Goal: Task Accomplishment & Management: Complete application form

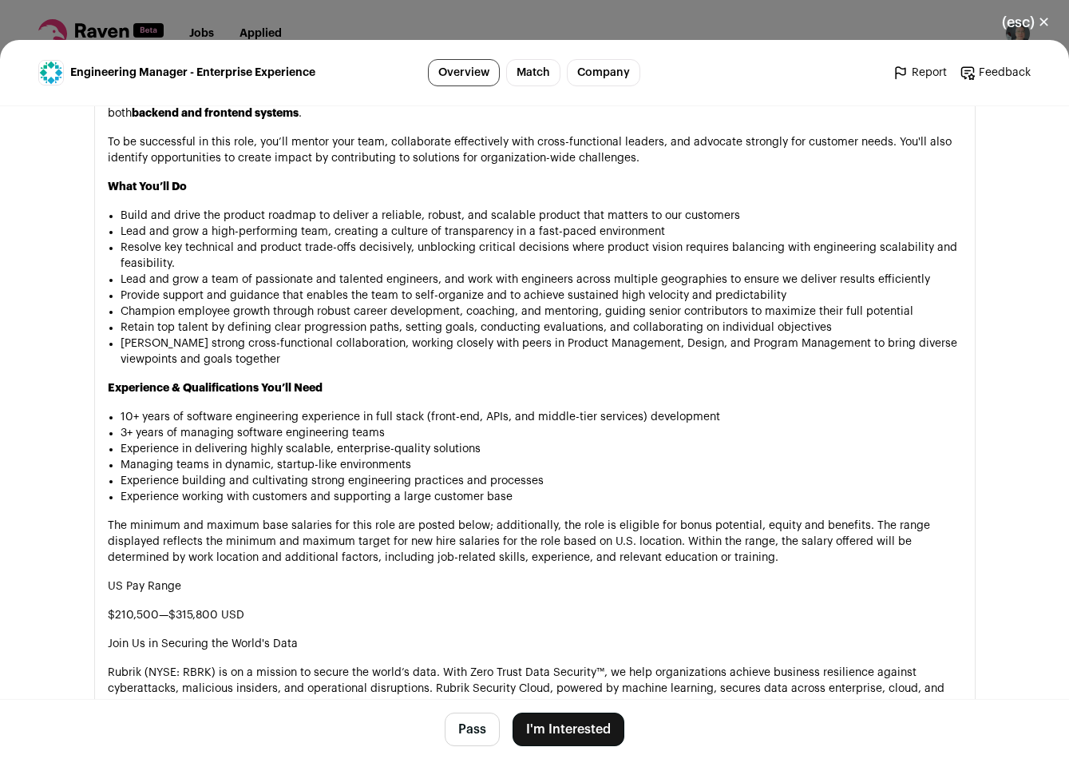
scroll to position [1013, 0]
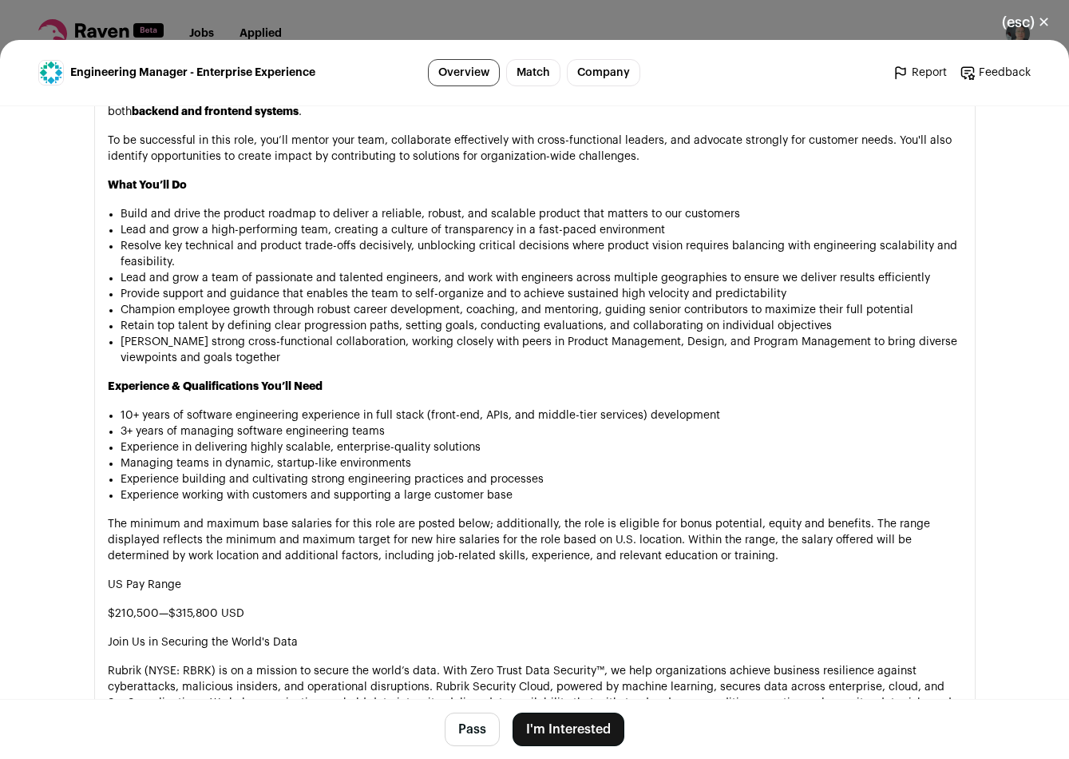
click at [582, 732] on button "I'm Interested" at bounding box center [569, 729] width 112 height 34
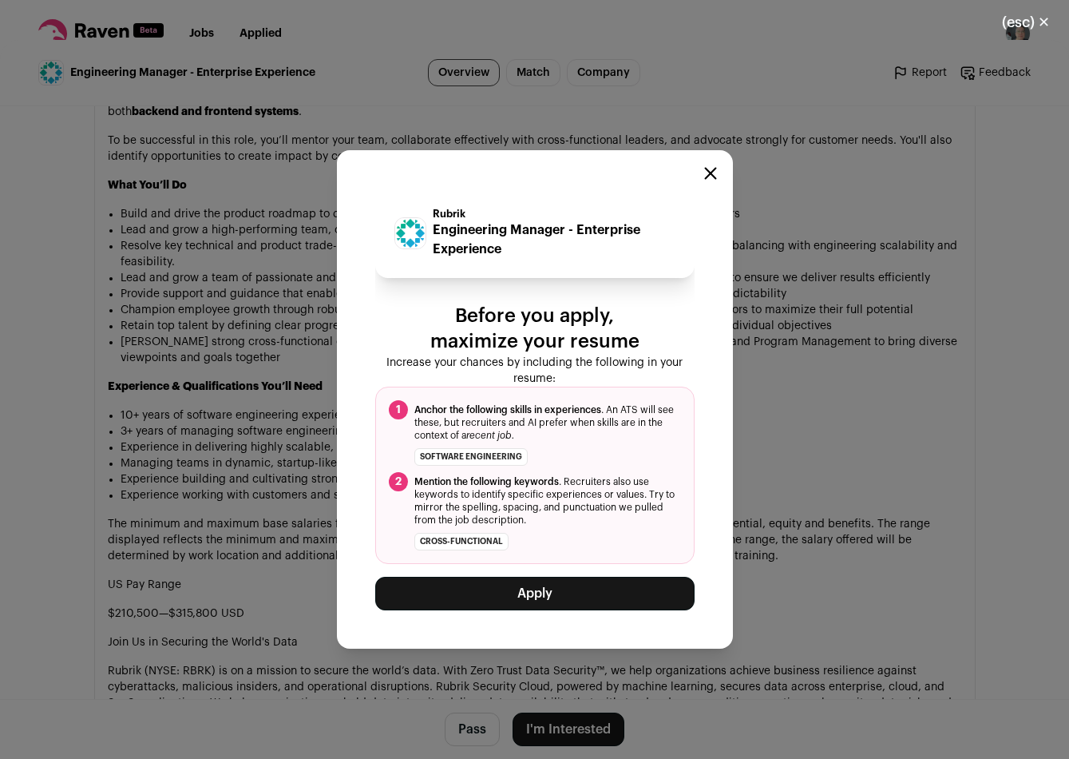
click at [504, 585] on button "Apply" at bounding box center [534, 594] width 319 height 34
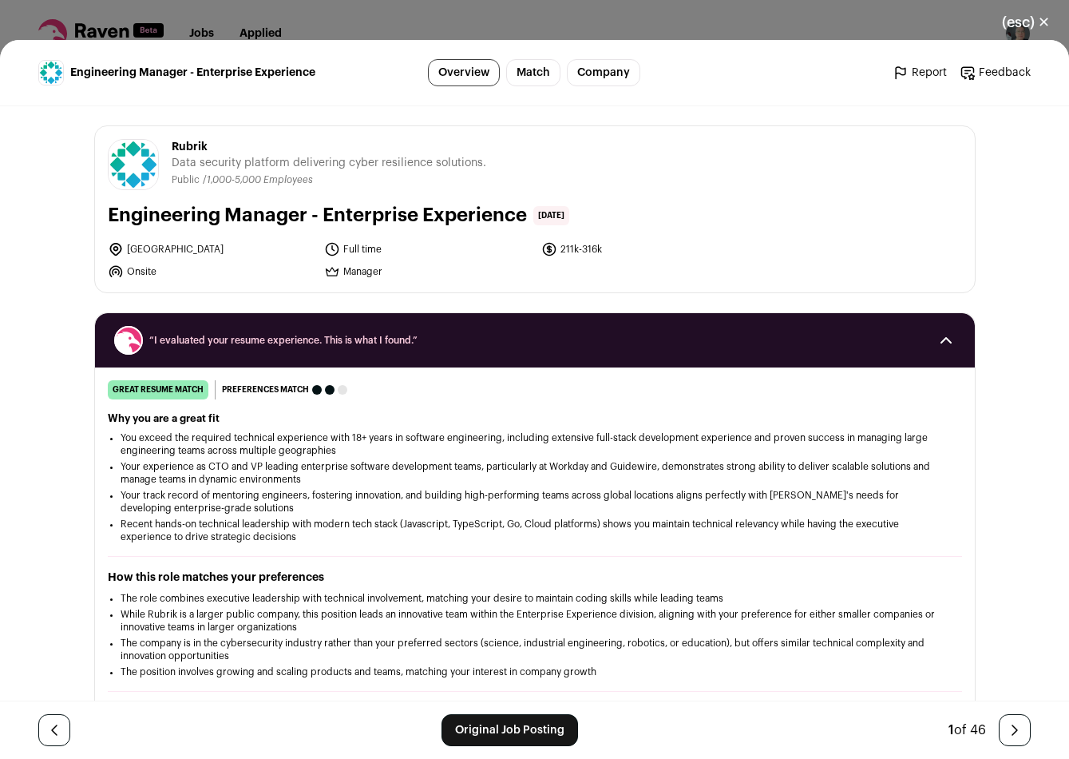
click at [1041, 19] on button "(esc) ✕" at bounding box center [1026, 22] width 86 height 35
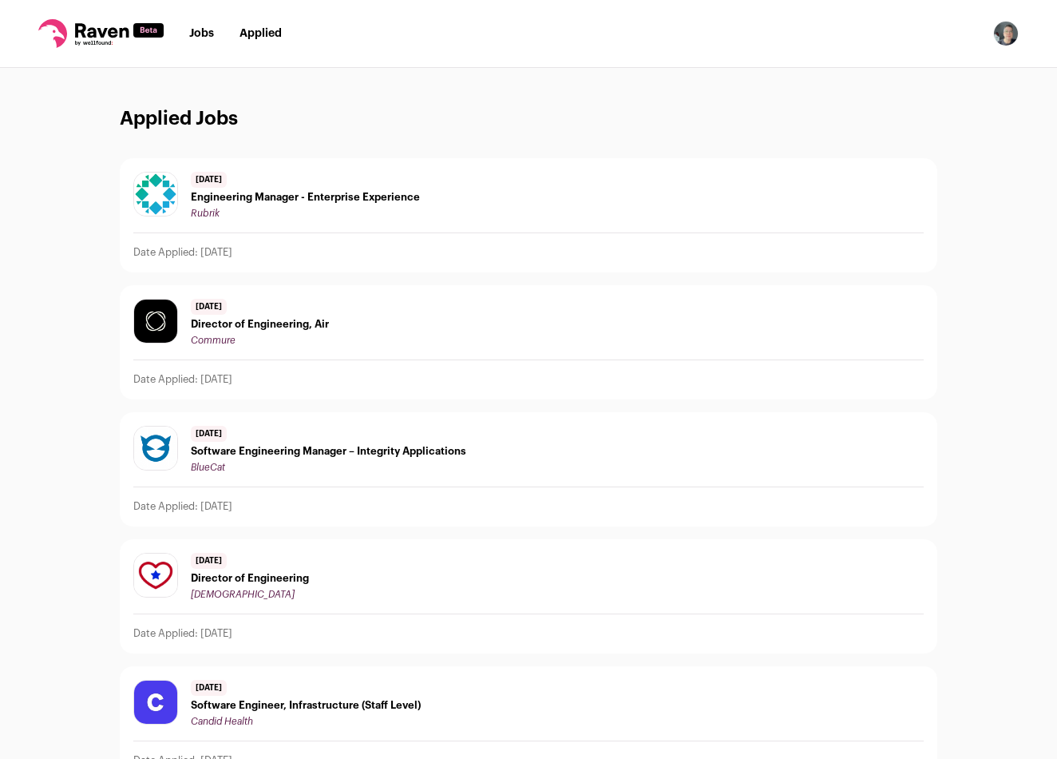
click at [287, 322] on span "Director of Engineering, Air" at bounding box center [260, 324] width 138 height 13
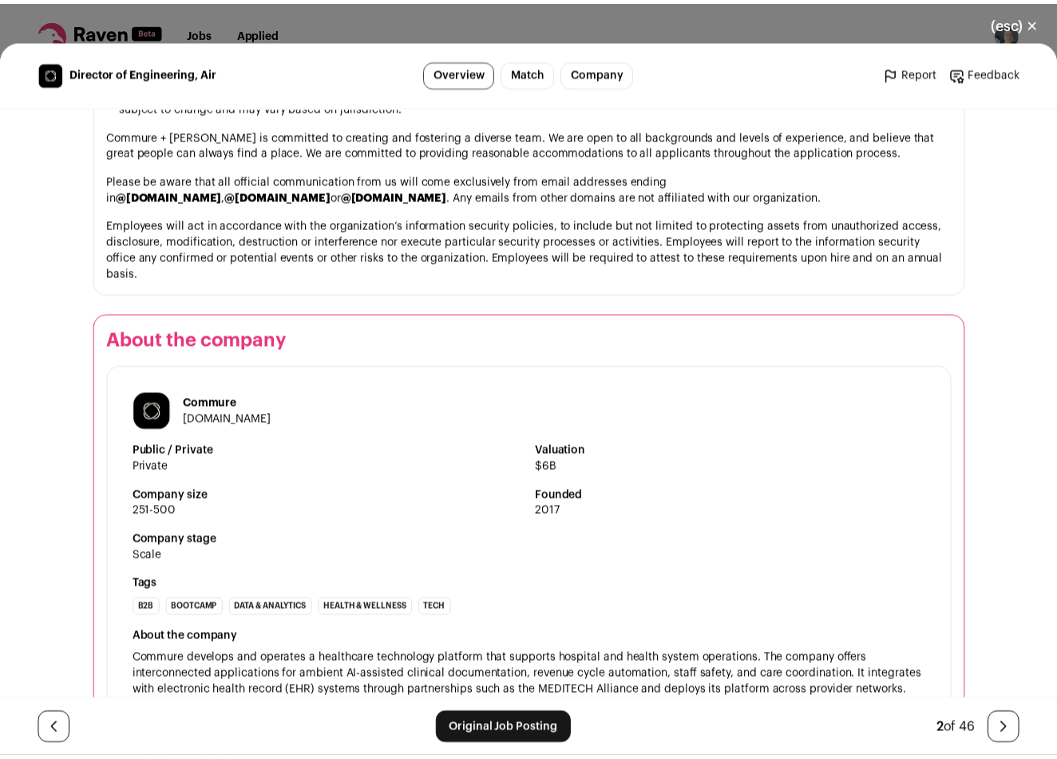
scroll to position [1809, 0]
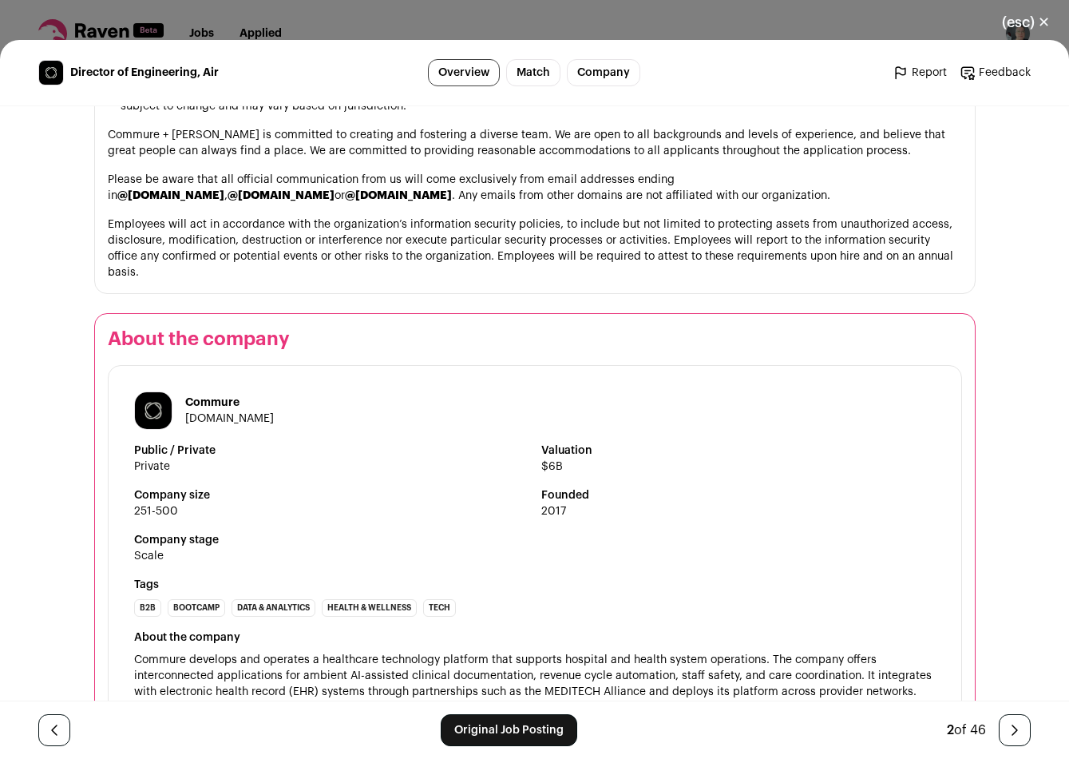
click at [1033, 21] on button "(esc) ✕" at bounding box center [1026, 22] width 86 height 35
